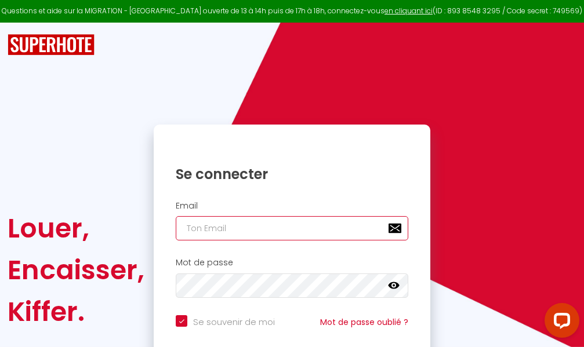
click at [274, 228] on input "email" at bounding box center [292, 228] width 232 height 24
type input "m"
checkbox input "true"
type input "ma"
checkbox input "true"
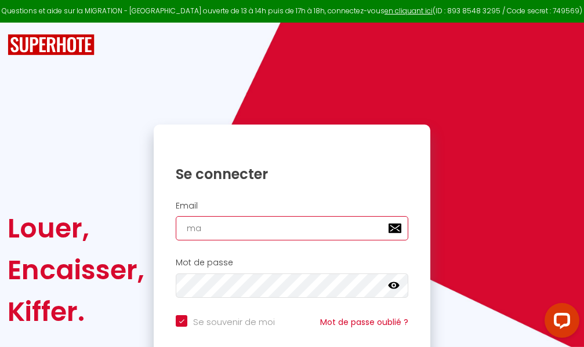
type input "mar"
checkbox input "true"
type input "marc"
checkbox input "true"
type input "marcd"
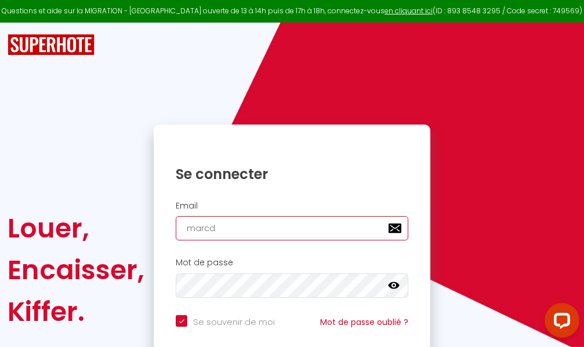
checkbox input "true"
type input "marcdp"
checkbox input "true"
type input "marcdpo"
checkbox input "true"
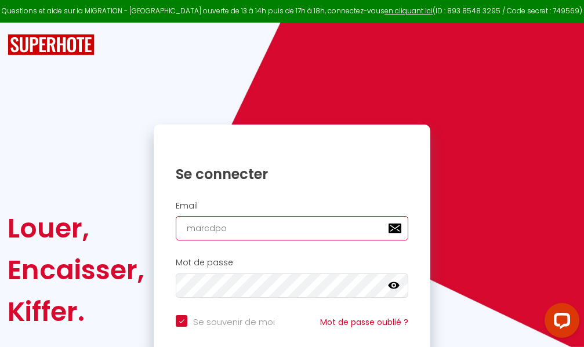
type input "marcdpoz"
checkbox input "true"
type input "marcdpoz."
checkbox input "true"
type input "marcdpoz.l"
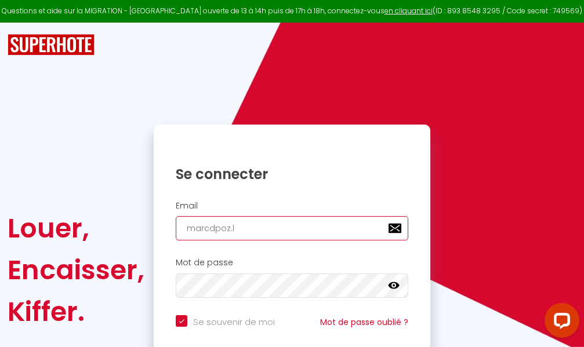
checkbox input "true"
type input "marcdpoz.lo"
checkbox input "true"
type input "marcdpoz.loc"
checkbox input "true"
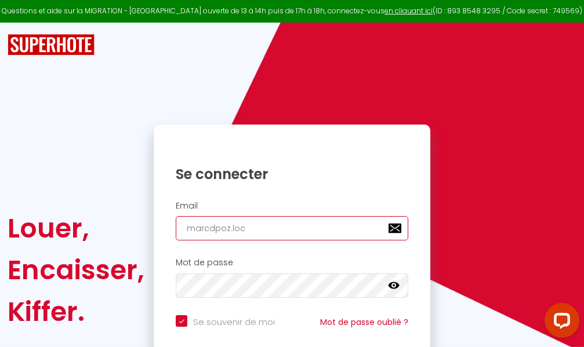
type input "marcdpoz.loca"
checkbox input "true"
type input "marcdpoz.locat"
checkbox input "true"
type input "marcdpoz.locati"
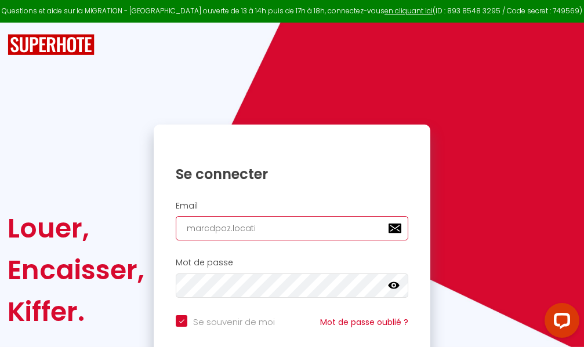
checkbox input "true"
type input "marcdpoz.locatio"
checkbox input "true"
type input "marcdpoz.location"
checkbox input "true"
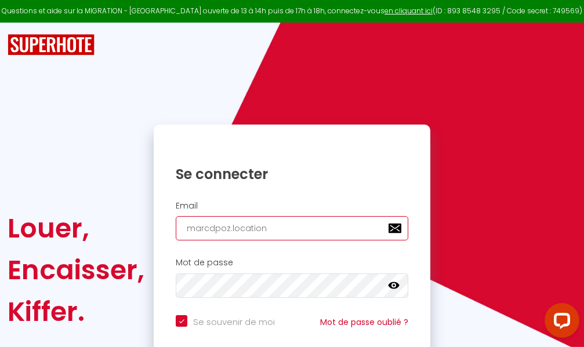
type input "marcdpoz.location@"
checkbox input "true"
type input "marcdpoz.location@g"
checkbox input "true"
type input "marcdpoz.location@gm"
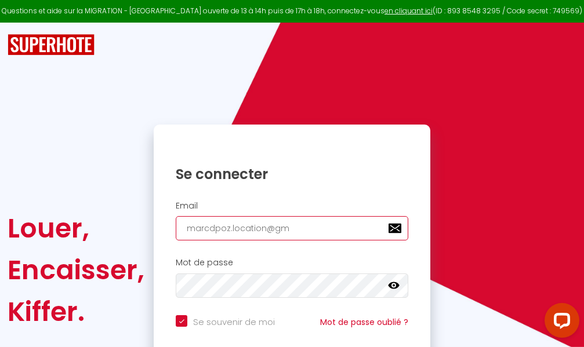
checkbox input "true"
type input "marcdpoz.location@gma"
checkbox input "true"
type input "marcdpoz.location@gmai"
checkbox input "true"
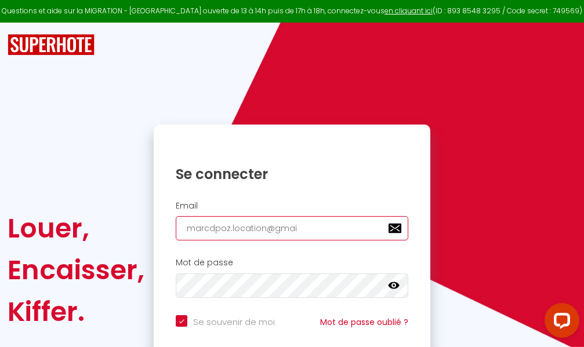
type input "[EMAIL_ADDRESS]"
checkbox input "true"
type input "[EMAIL_ADDRESS]."
checkbox input "true"
type input "marcdpoz.location@gmail.c"
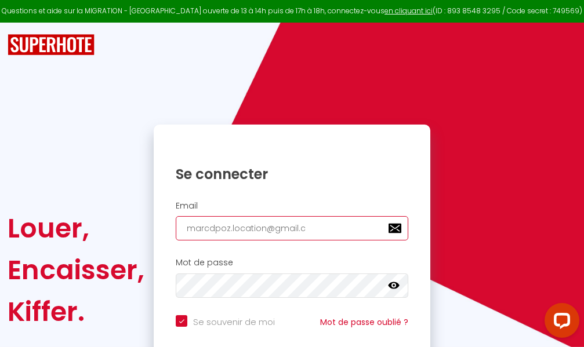
checkbox input "true"
type input "[EMAIL_ADDRESS][DOMAIN_NAME]"
checkbox input "true"
type input "[EMAIL_ADDRESS][DOMAIN_NAME]"
checkbox input "true"
